Goal: Task Accomplishment & Management: Use online tool/utility

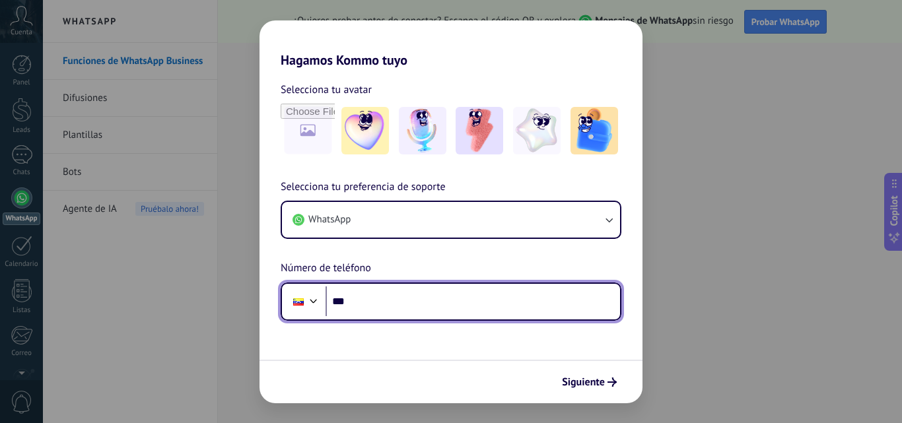
click at [411, 304] on input "***" at bounding box center [473, 302] width 295 height 30
click at [411, 304] on input "**********" at bounding box center [473, 302] width 295 height 30
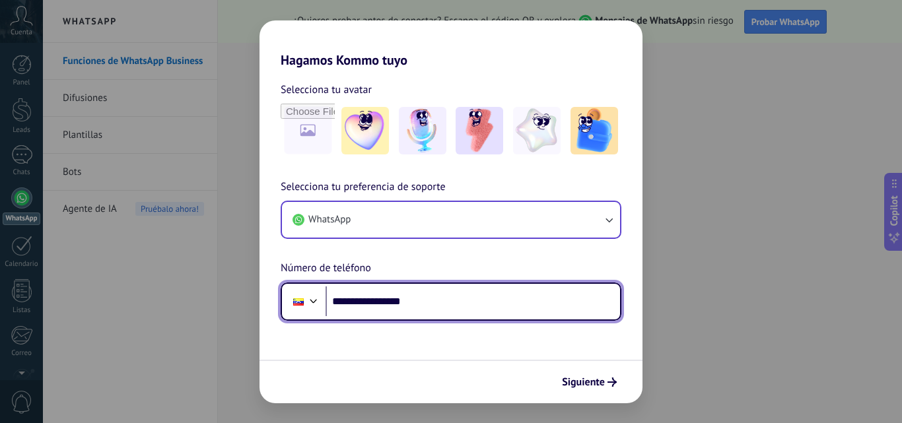
type input "**********"
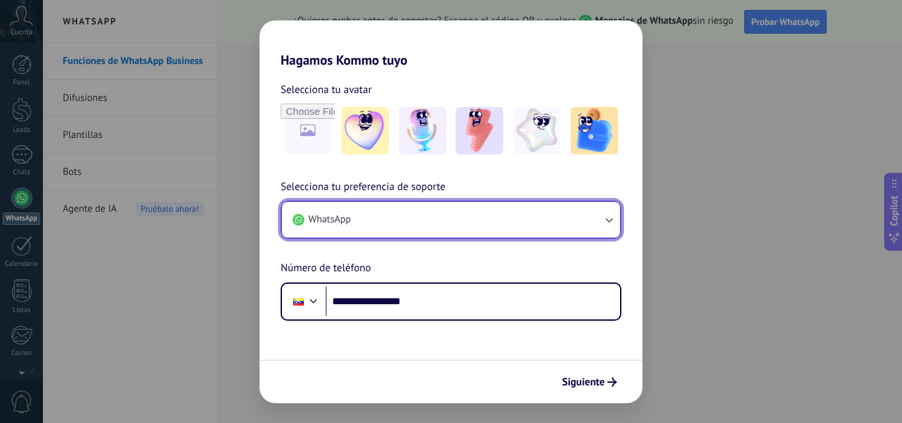
click at [610, 213] on icon "button" at bounding box center [608, 219] width 13 height 13
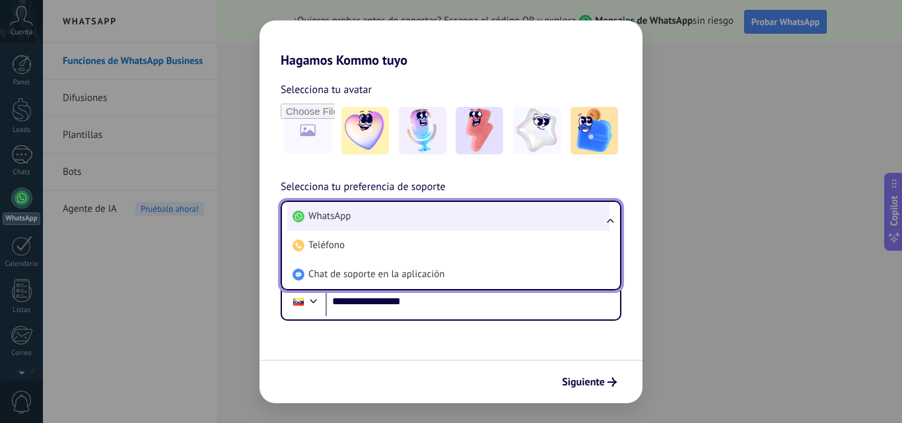
click at [404, 217] on li "WhatsApp" at bounding box center [448, 216] width 322 height 29
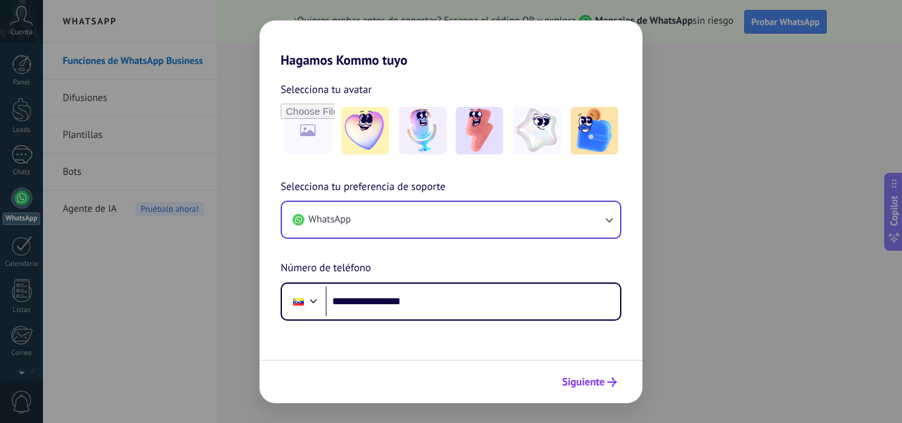
click at [594, 378] on span "Siguiente" at bounding box center [583, 382] width 43 height 9
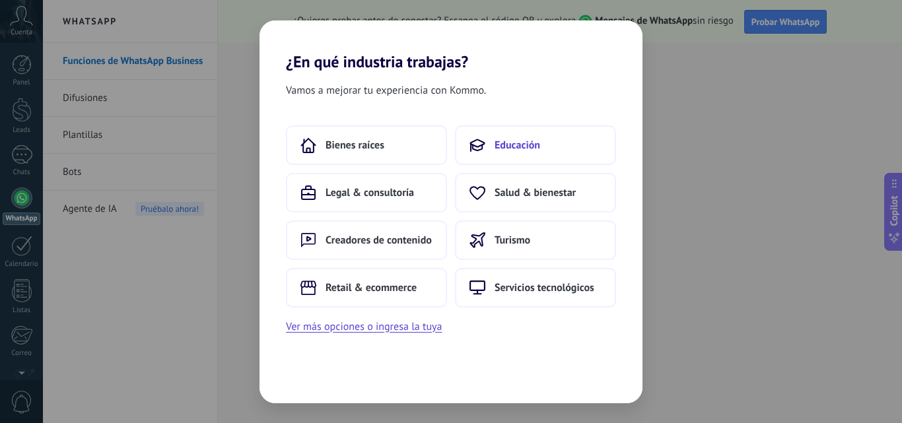
click at [534, 147] on span "Educación" at bounding box center [518, 145] width 46 height 13
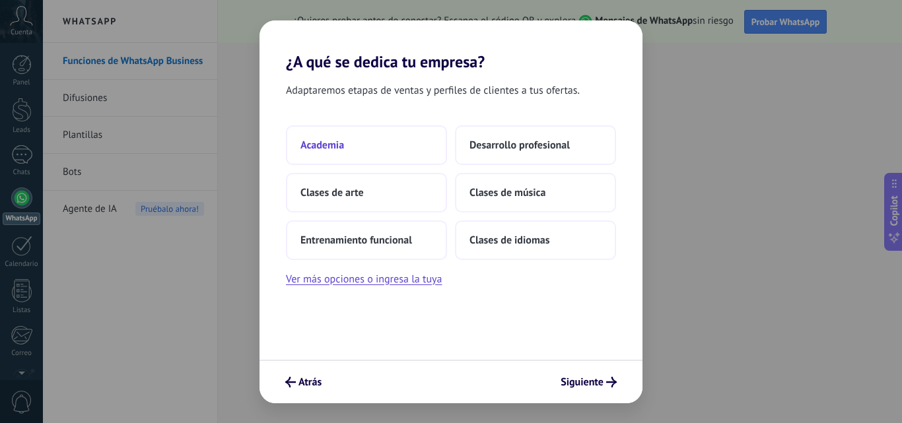
click at [334, 144] on span "Academia" at bounding box center [322, 145] width 44 height 13
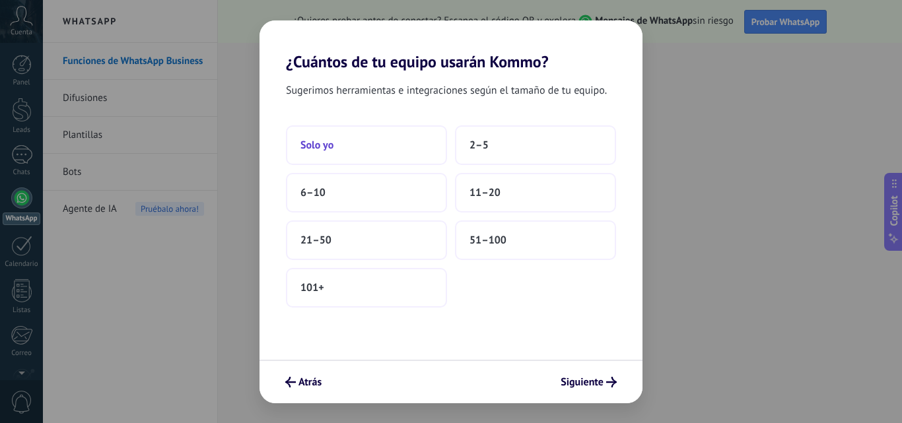
click at [411, 146] on button "Solo yo" at bounding box center [366, 145] width 161 height 40
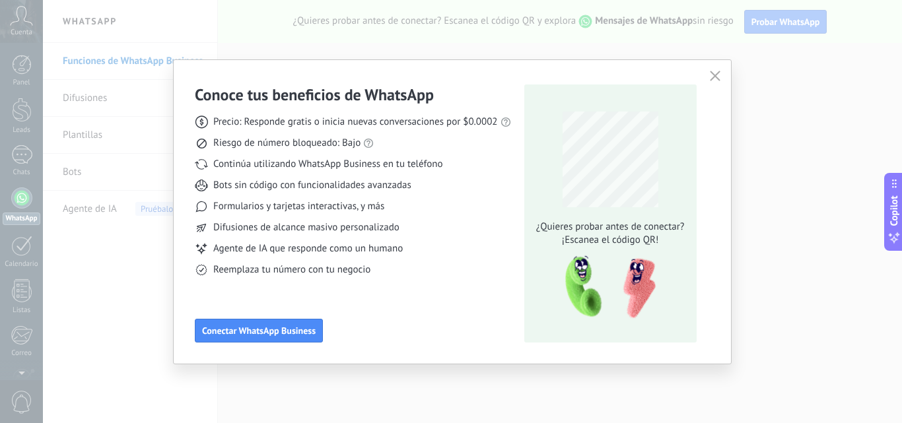
click at [294, 317] on div "Conoce tus beneficios de WhatsApp Precio: Responde gratis o inicia nuevas conve…" at bounding box center [353, 214] width 316 height 258
click at [302, 337] on button "Conectar WhatsApp Business" at bounding box center [259, 331] width 128 height 24
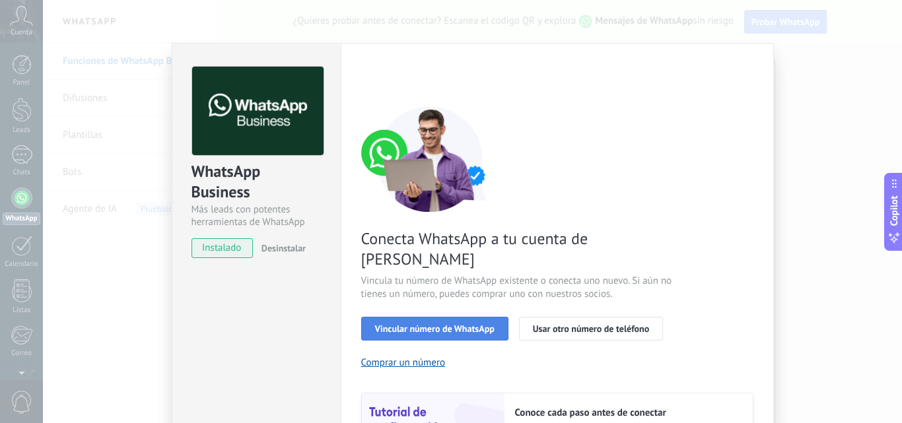
click at [464, 324] on span "Vincular número de WhatsApp" at bounding box center [435, 328] width 120 height 9
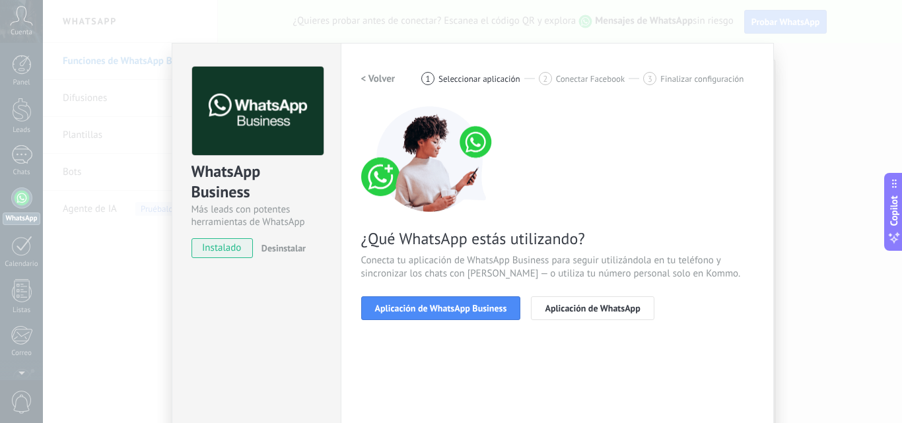
click at [464, 312] on span "Aplicación de WhatsApp Business" at bounding box center [441, 308] width 132 height 9
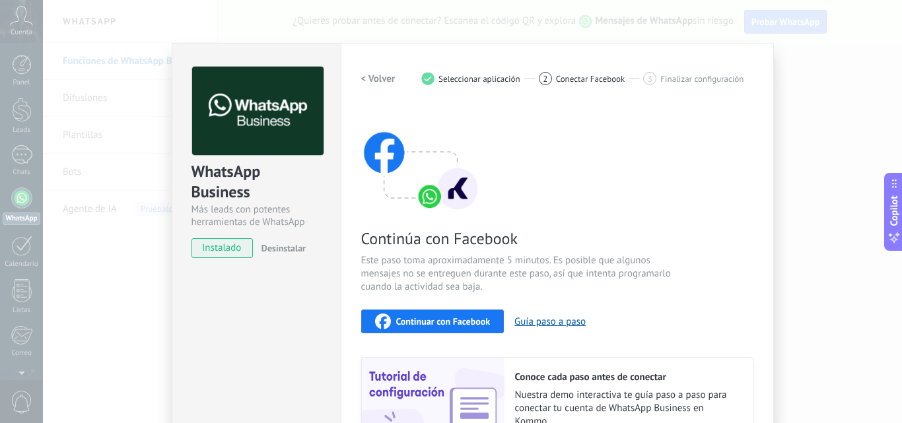
drag, startPoint x: 153, startPoint y: 117, endPoint x: 120, endPoint y: 131, distance: 36.1
click at [120, 131] on div "WhatsApp Business Más leads con potentes herramientas de WhatsApp instalado Des…" at bounding box center [472, 211] width 859 height 423
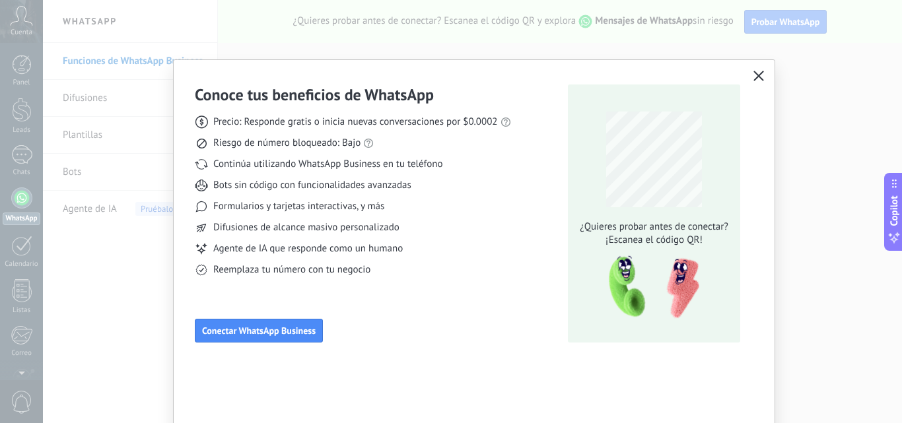
click at [743, 79] on div "Conoce tus beneficios de WhatsApp Precio: Responde gratis o inicia nuevas conve…" at bounding box center [474, 212] width 601 height 304
click at [757, 79] on icon "button" at bounding box center [759, 76] width 11 height 11
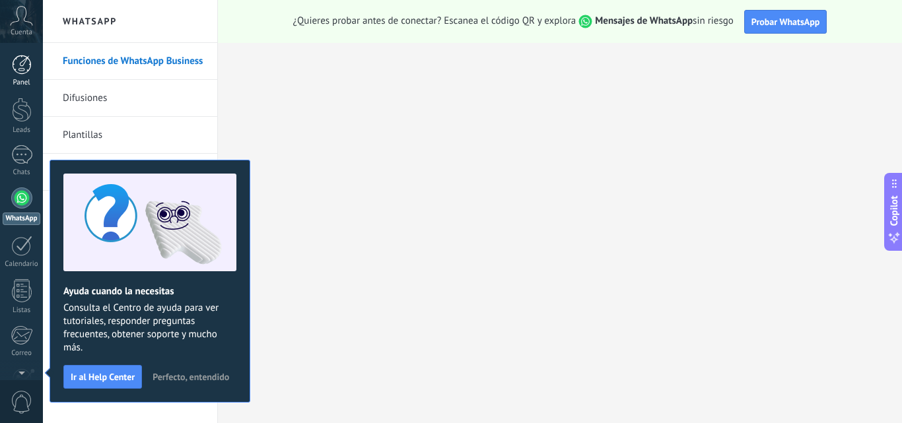
click at [18, 74] on div at bounding box center [22, 65] width 20 height 20
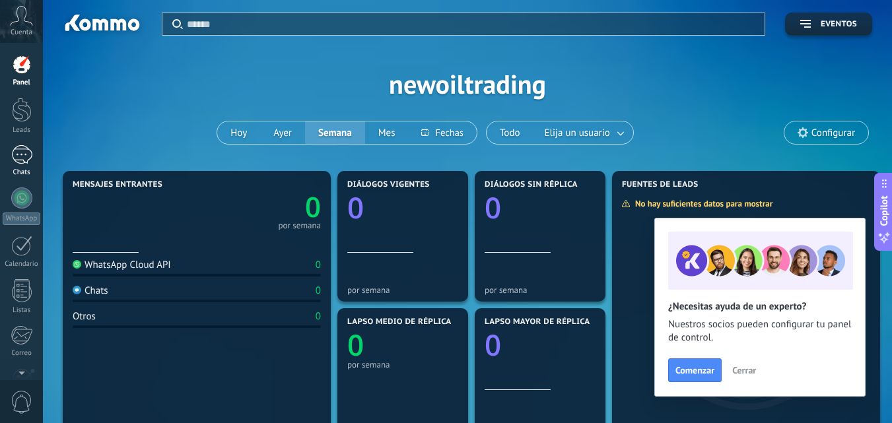
click at [18, 159] on div at bounding box center [21, 154] width 21 height 19
